Goal: Check status: Check status

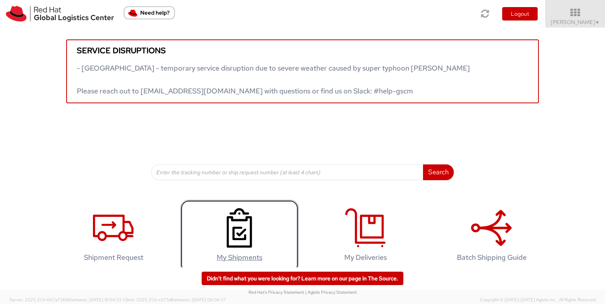
click at [221, 246] on icon at bounding box center [239, 227] width 41 height 39
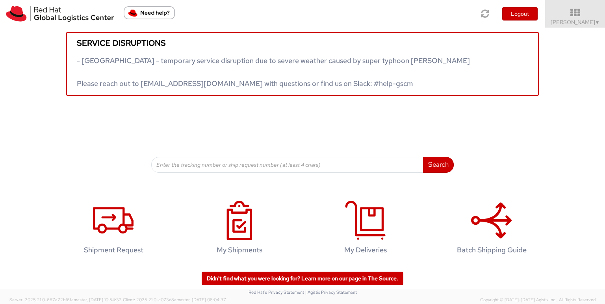
scroll to position [9, 0]
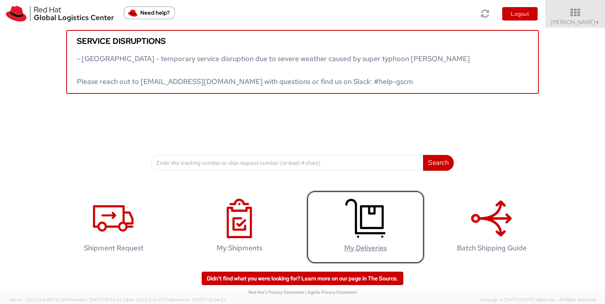
click at [388, 233] on link "My Deliveries" at bounding box center [366, 227] width 118 height 74
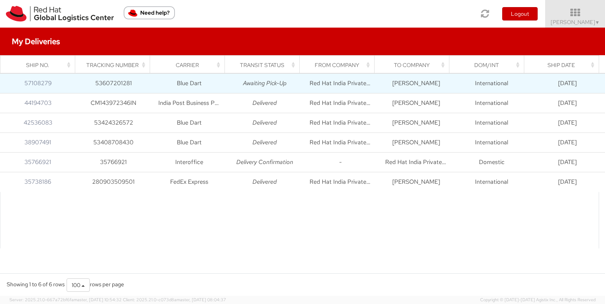
click at [274, 81] on icon "Awaiting Pick-Up" at bounding box center [265, 83] width 44 height 8
click at [405, 80] on td "[PERSON_NAME]" at bounding box center [416, 84] width 76 height 20
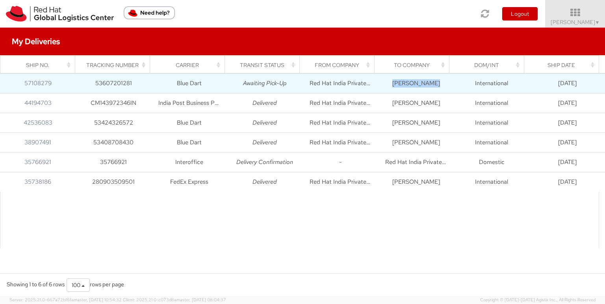
click at [405, 80] on td "[PERSON_NAME]" at bounding box center [416, 84] width 76 height 20
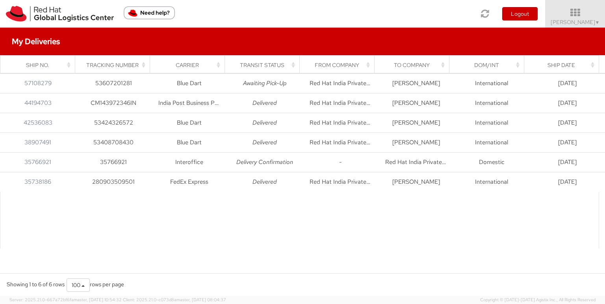
click at [223, 59] on th "Carrier" at bounding box center [187, 65] width 75 height 19
